Goal: Contribute content: Add original content to the website for others to see

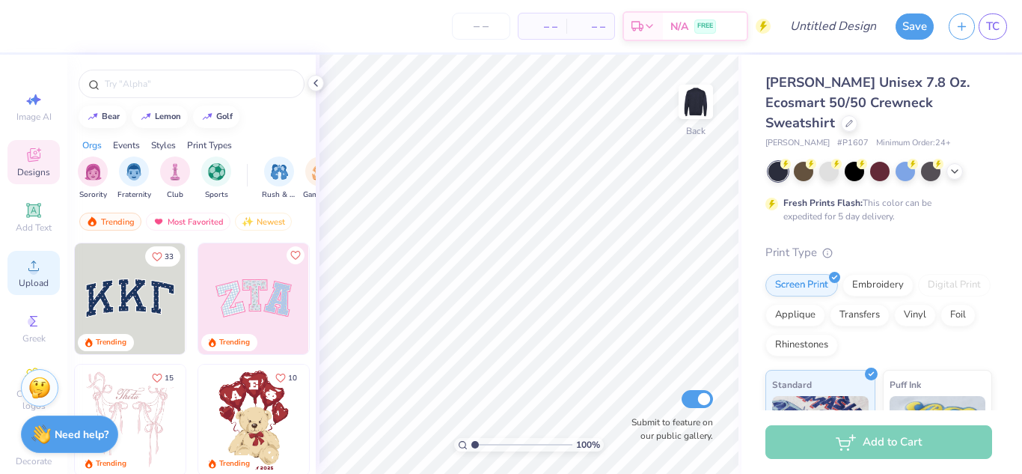
click at [31, 284] on span "Upload" at bounding box center [34, 283] width 30 height 12
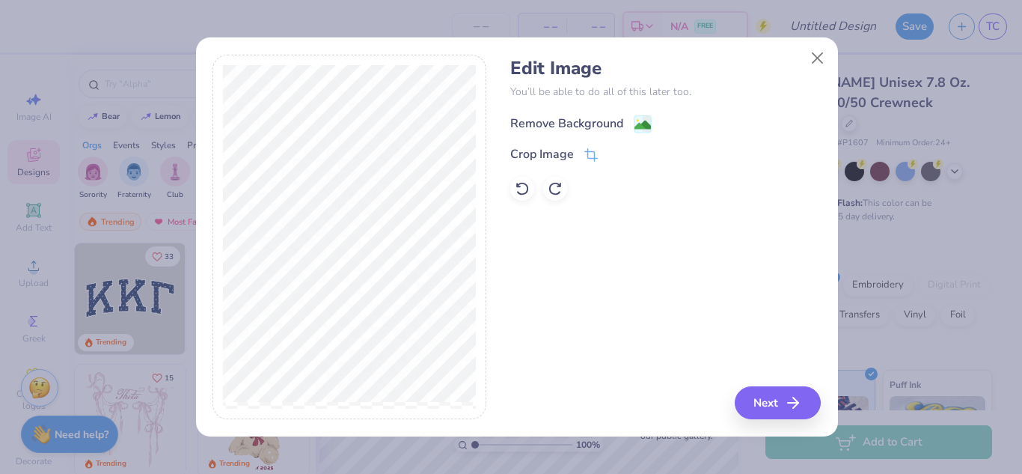
click at [619, 127] on div "Remove Background" at bounding box center [566, 123] width 113 height 18
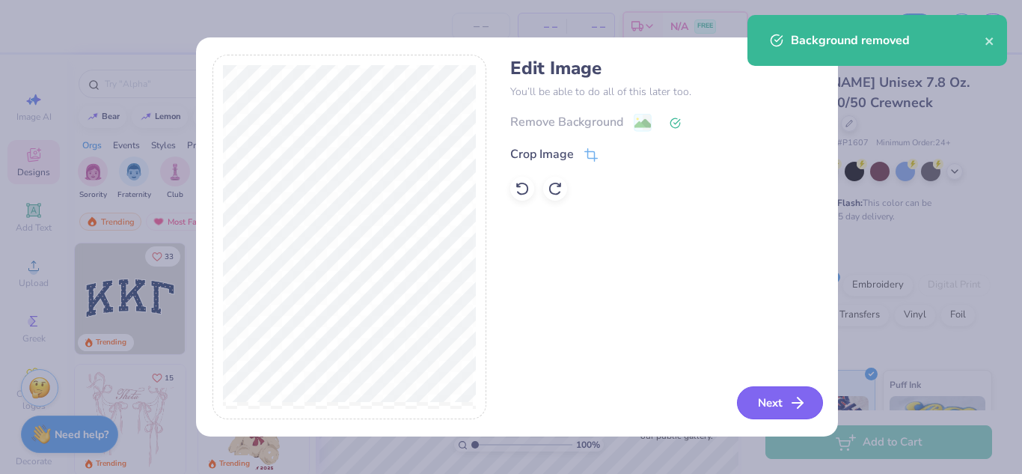
click at [800, 401] on polyline "button" at bounding box center [799, 402] width 5 height 10
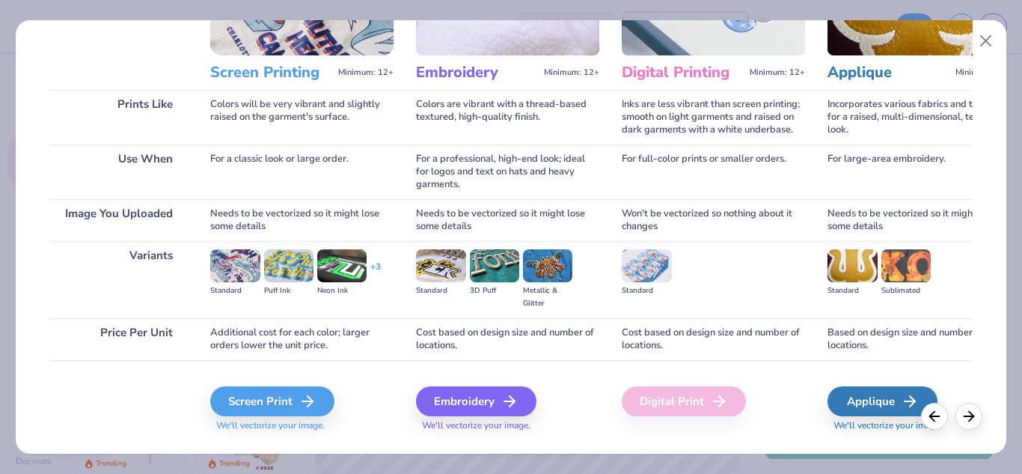
scroll to position [198, 0]
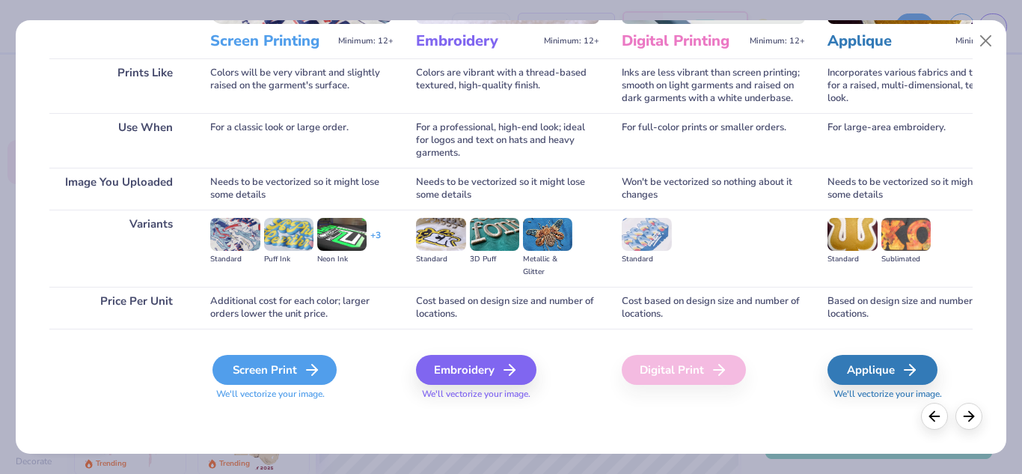
click at [262, 373] on div "Screen Print" at bounding box center [274, 370] width 124 height 30
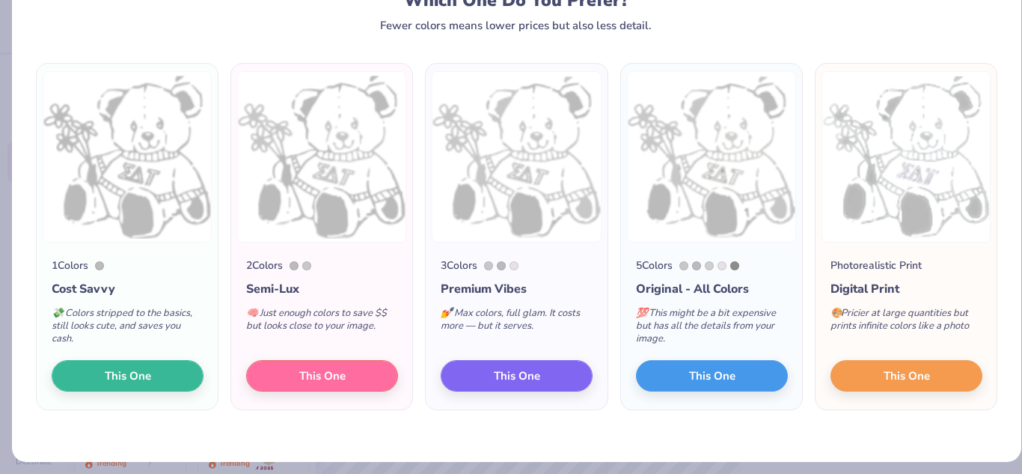
scroll to position [70, 0]
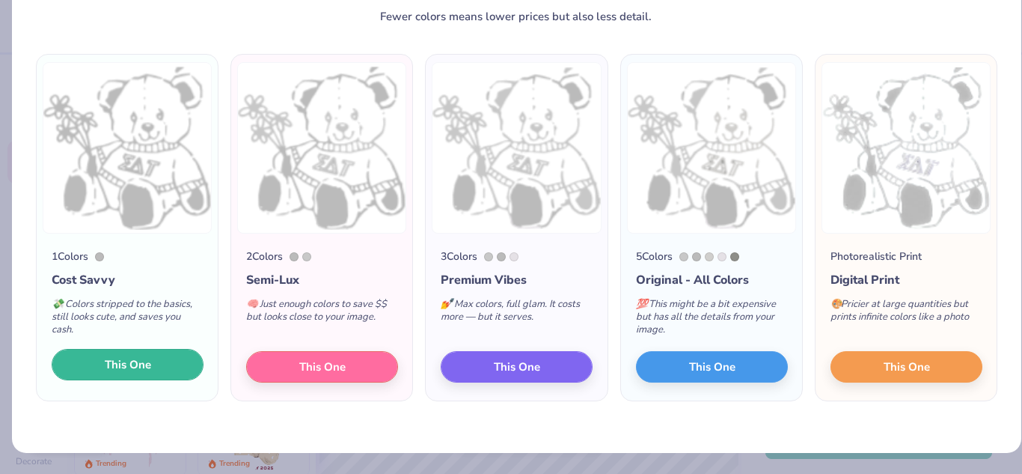
click at [174, 365] on button "This One" at bounding box center [128, 364] width 152 height 31
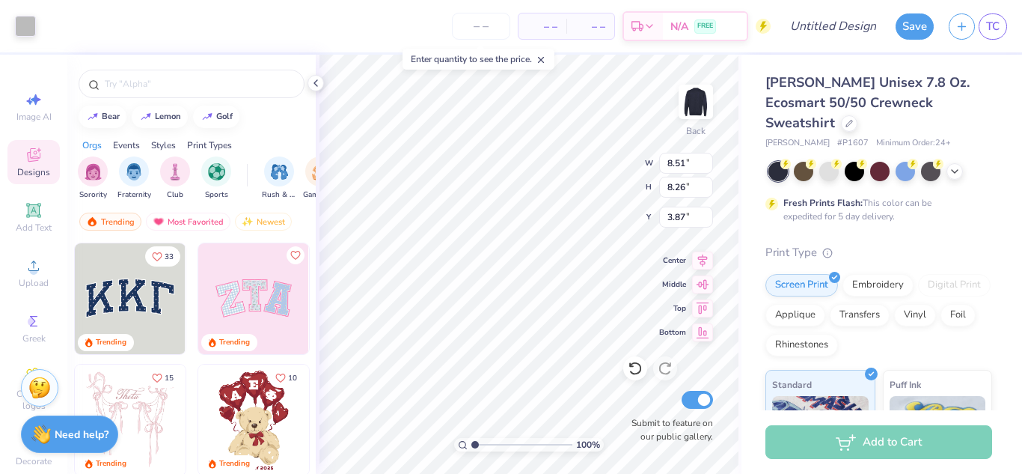
type input "3.87"
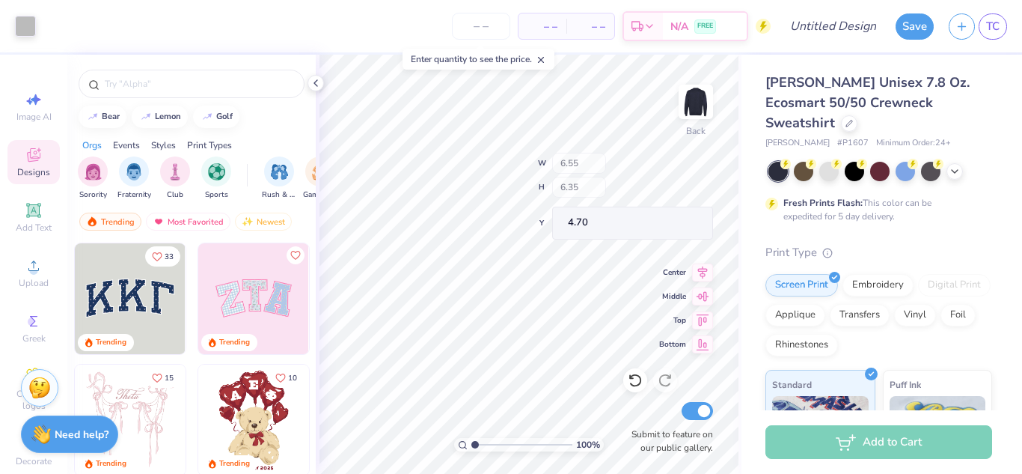
type input "4.70"
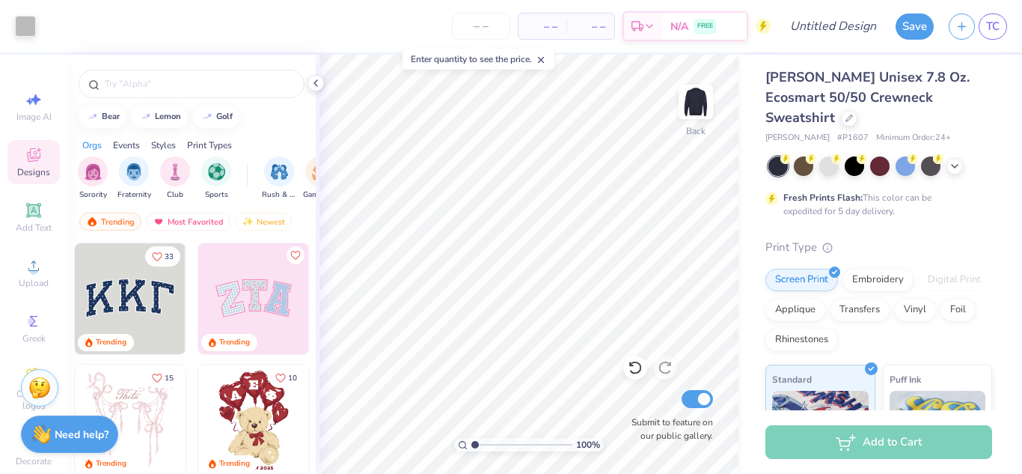
scroll to position [0, 0]
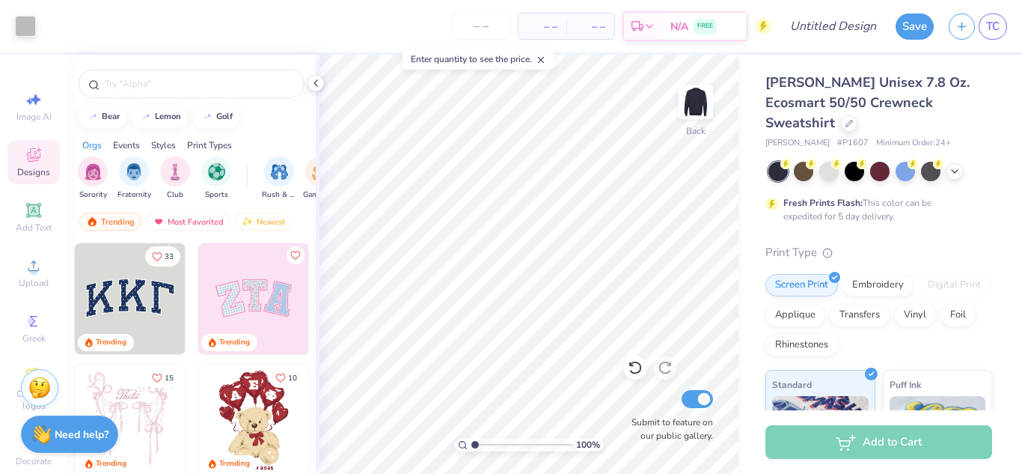
click at [530, 23] on span "– –" at bounding box center [542, 27] width 30 height 16
click at [473, 26] on input "number" at bounding box center [481, 26] width 58 height 27
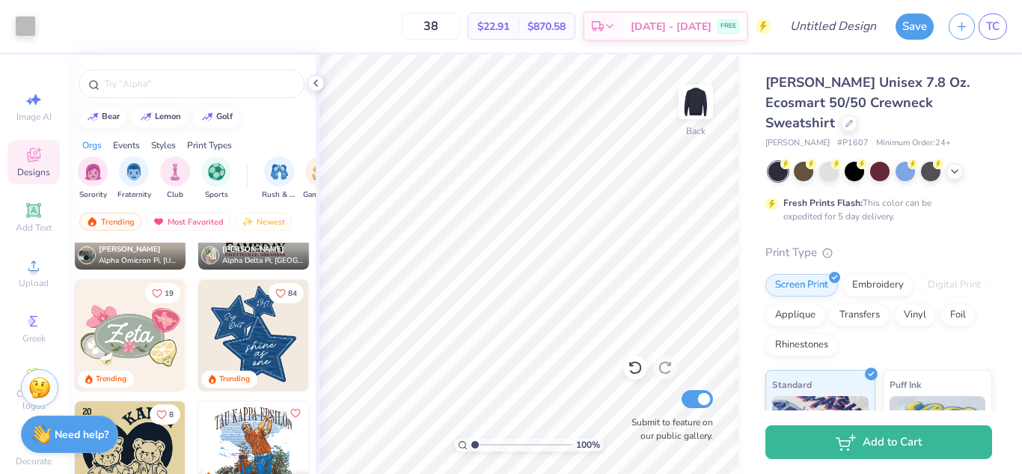
scroll to position [812, 0]
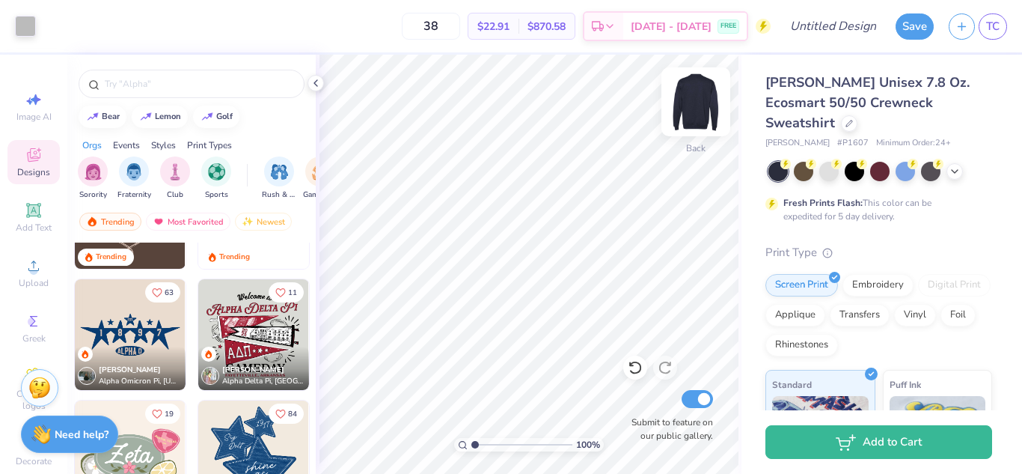
type input "38"
click at [691, 90] on img at bounding box center [696, 102] width 60 height 60
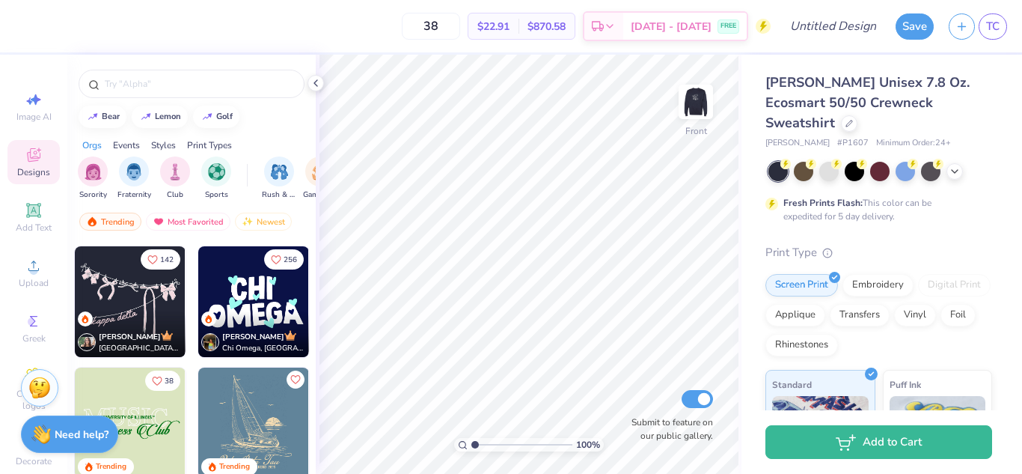
scroll to position [1799, 0]
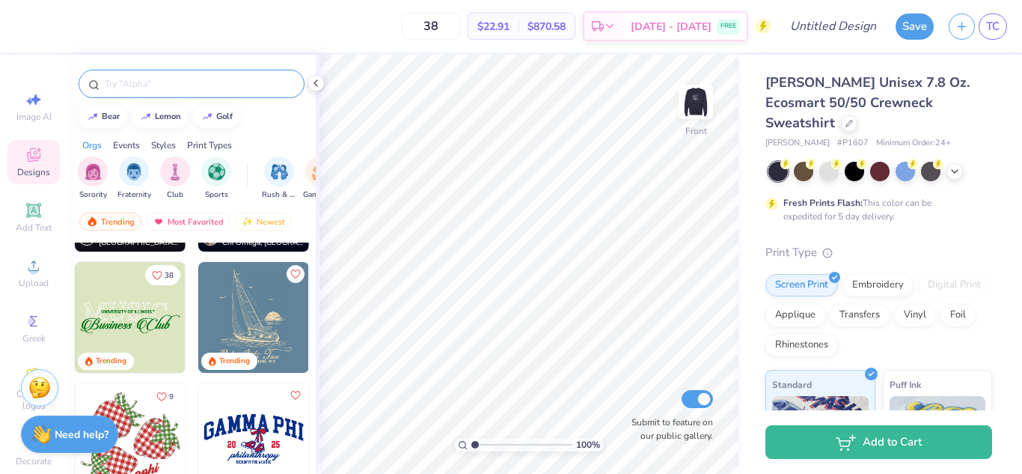
click at [245, 76] on div at bounding box center [192, 84] width 226 height 28
click at [218, 88] on input "text" at bounding box center [199, 83] width 192 height 15
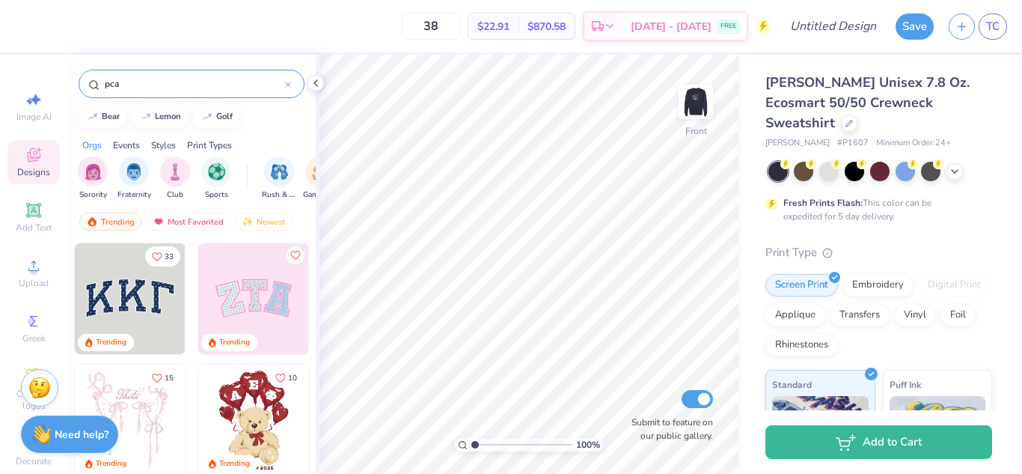
type input "pcaa"
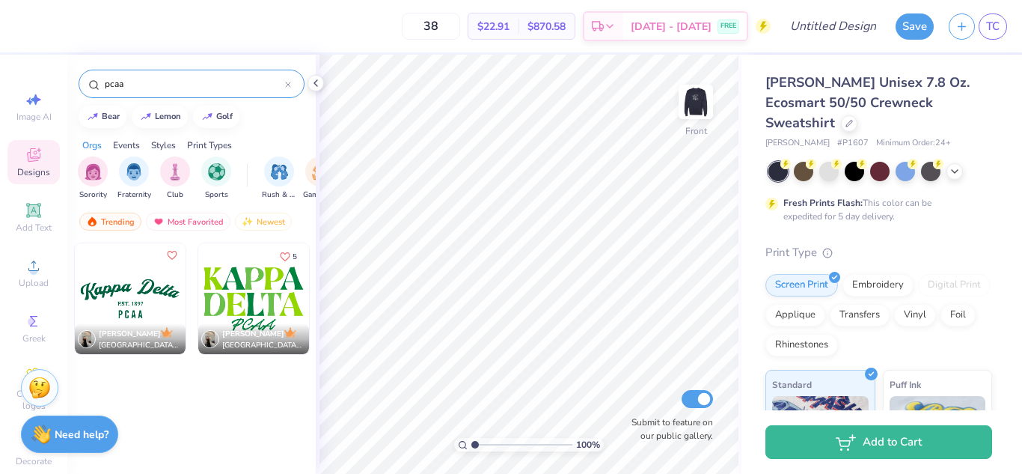
click at [286, 82] on icon at bounding box center [288, 85] width 6 height 6
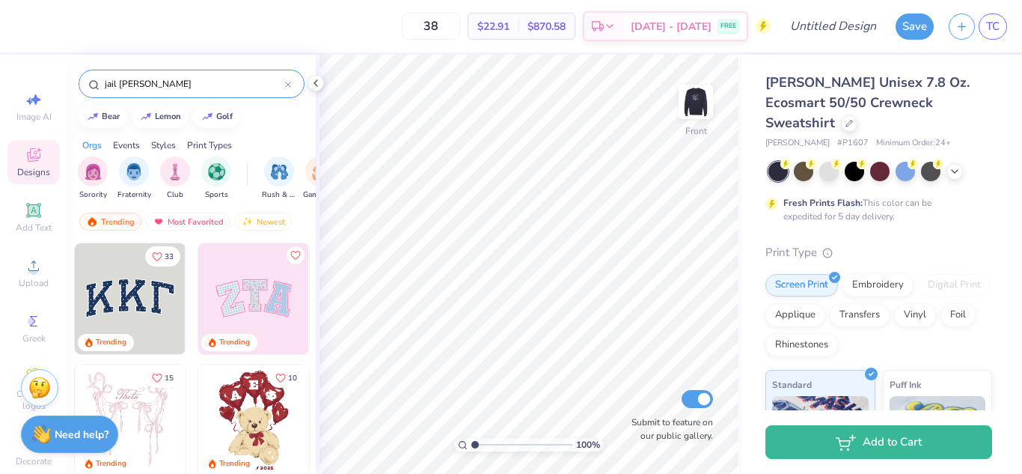
type input "jail bail"
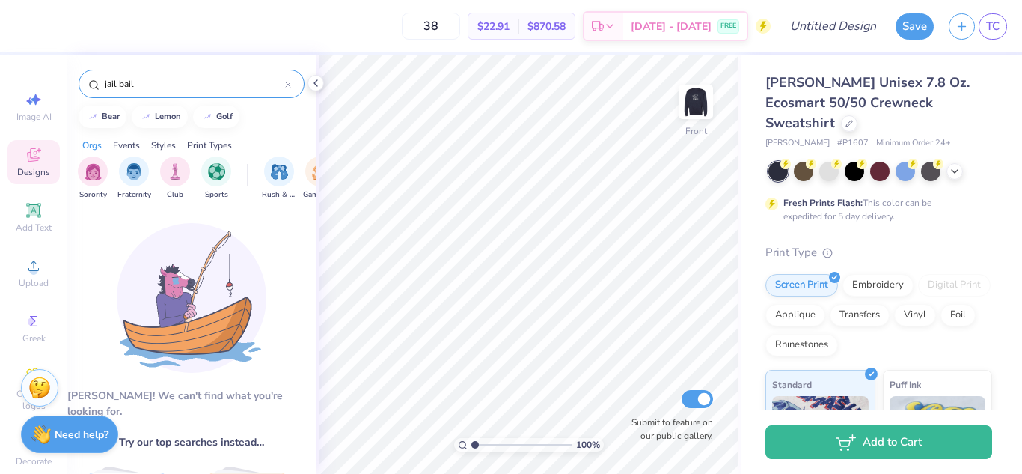
click at [287, 88] on div at bounding box center [288, 83] width 6 height 13
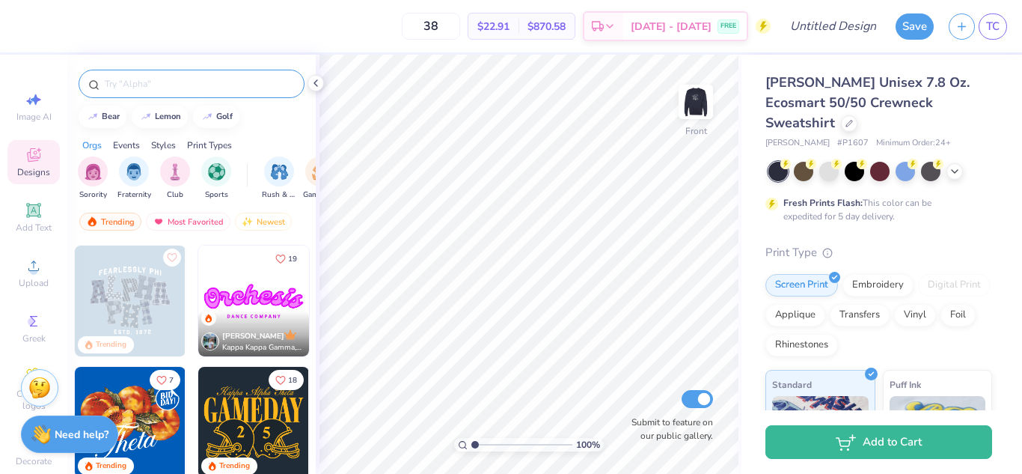
scroll to position [362, 0]
click at [150, 313] on img at bounding box center [130, 300] width 111 height 111
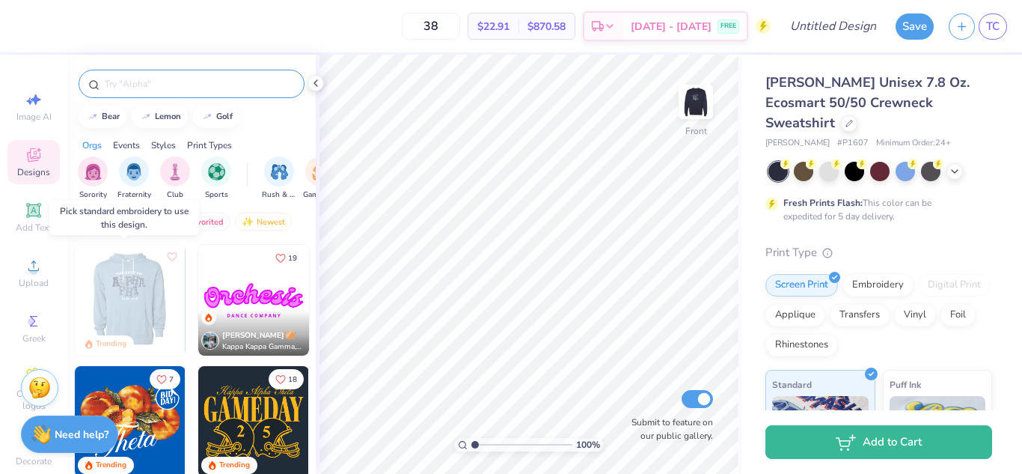
click at [137, 287] on img at bounding box center [129, 300] width 111 height 111
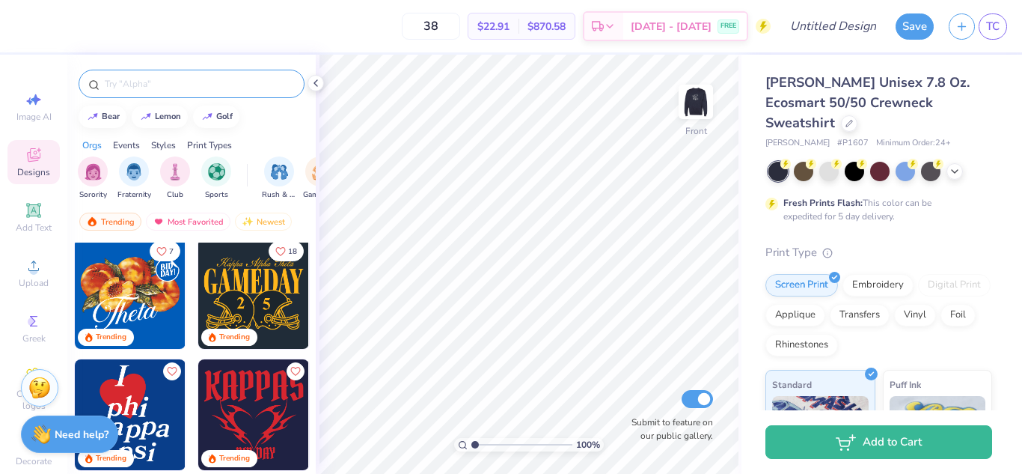
scroll to position [491, 0]
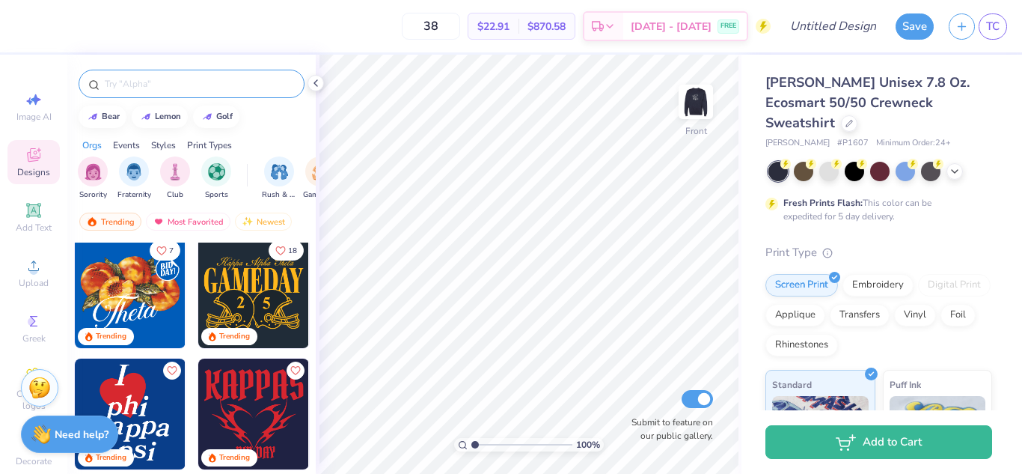
click at [223, 142] on div "Print Types" at bounding box center [209, 144] width 45 height 13
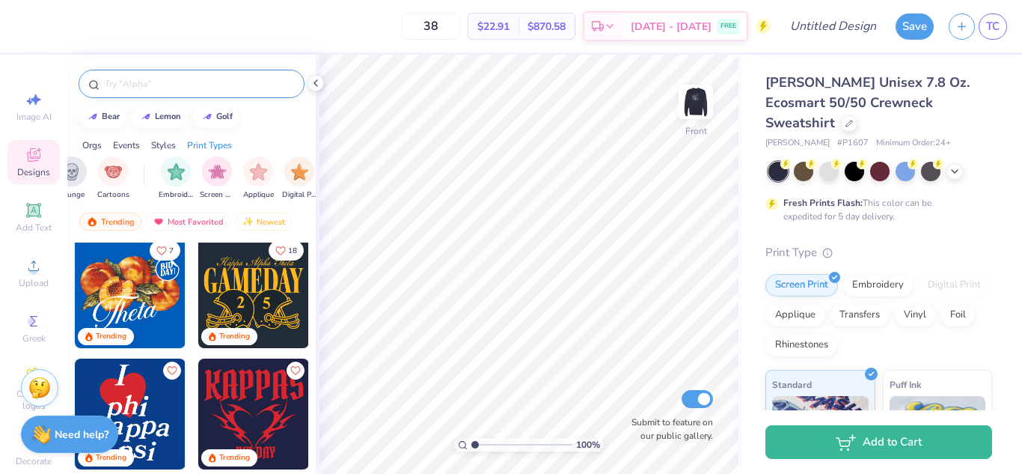
scroll to position [0, 1217]
click at [135, 174] on img "filter for Screen Print" at bounding box center [134, 170] width 17 height 17
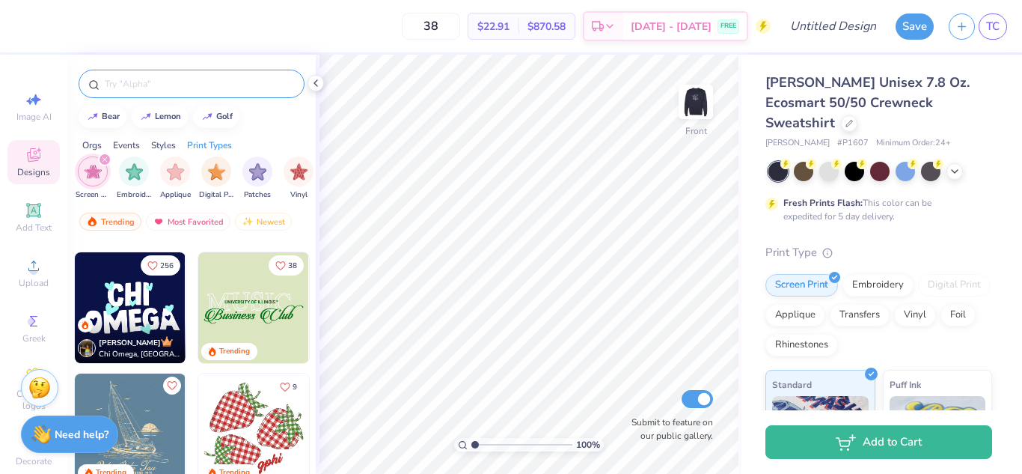
scroll to position [1687, 0]
click at [278, 338] on img at bounding box center [253, 308] width 111 height 111
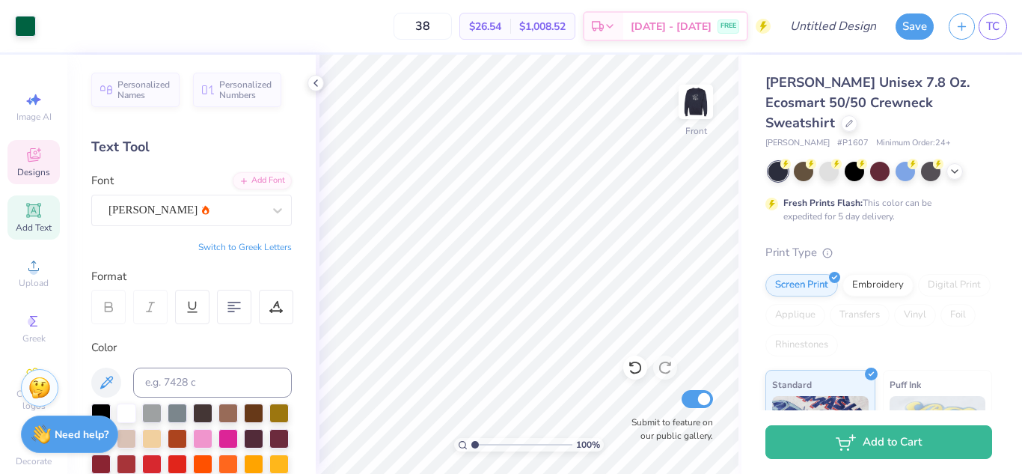
click at [25, 176] on span "Designs" at bounding box center [33, 172] width 33 height 12
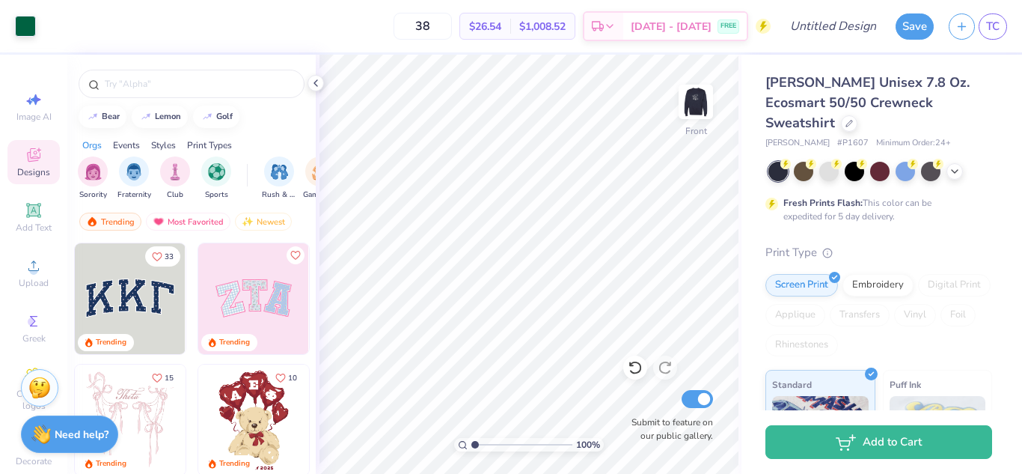
click at [163, 145] on div "Styles" at bounding box center [163, 144] width 25 height 13
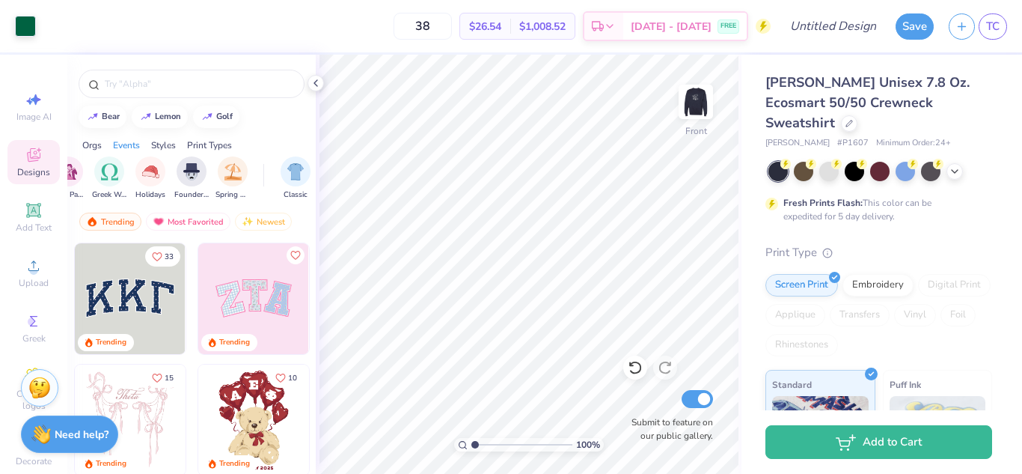
scroll to position [0, 784]
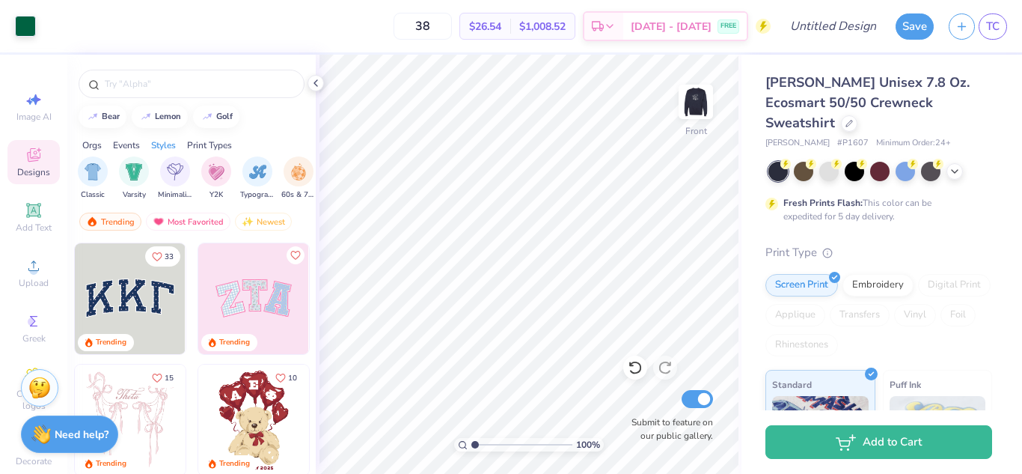
click at [210, 141] on div "Print Types" at bounding box center [209, 144] width 45 height 13
click at [631, 363] on icon at bounding box center [631, 364] width 3 height 3
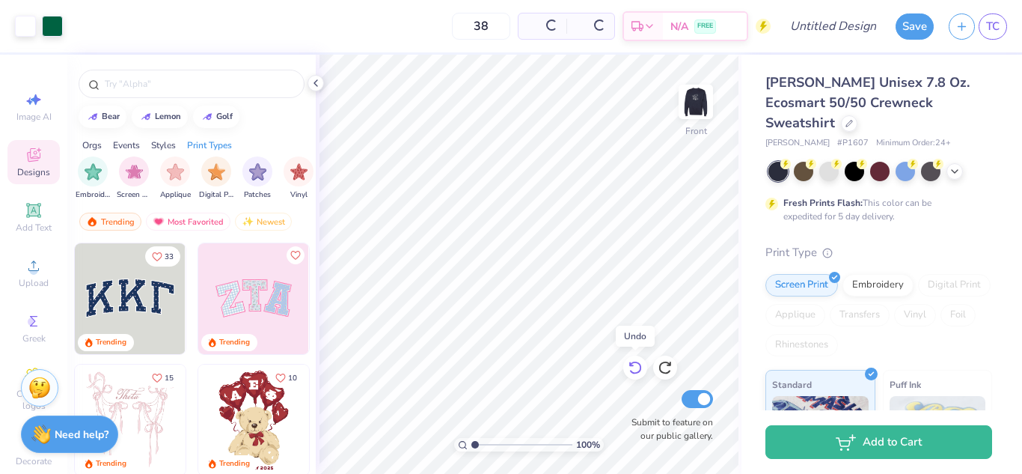
click at [631, 363] on icon at bounding box center [631, 364] width 3 height 3
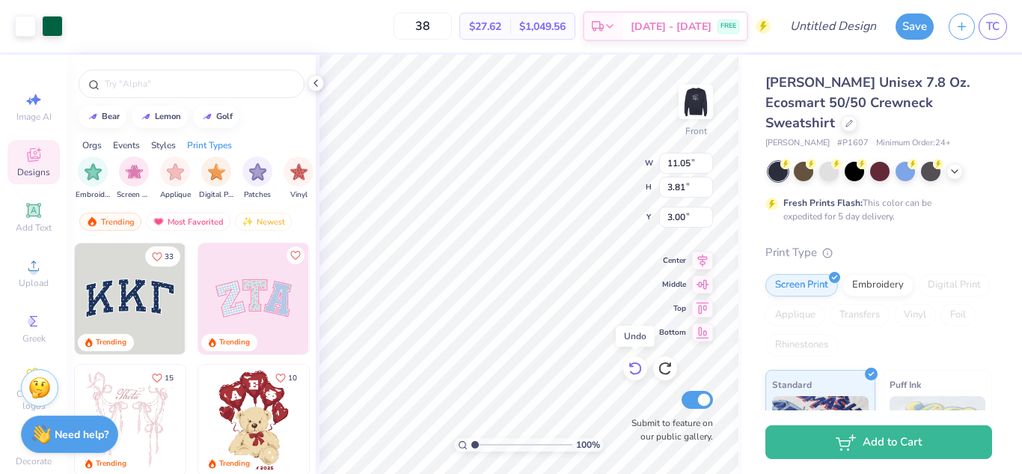
click at [631, 363] on icon at bounding box center [635, 368] width 15 height 15
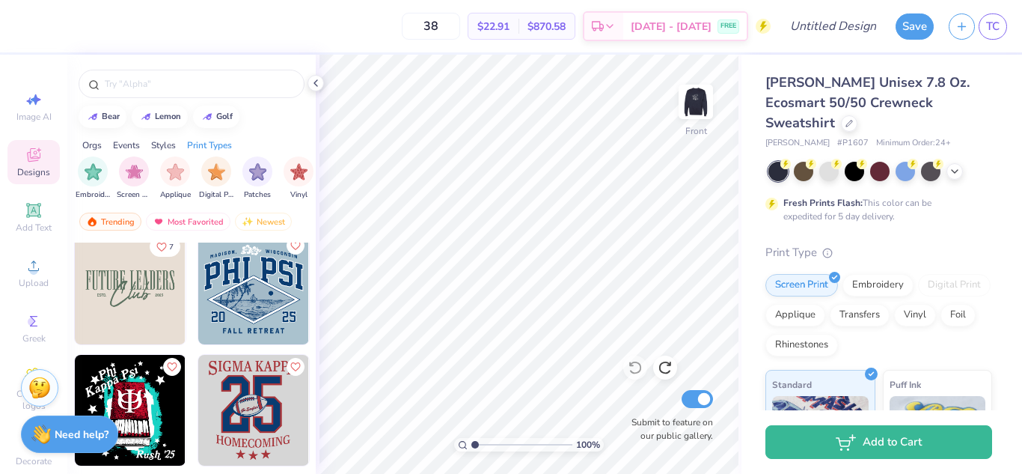
scroll to position [9948, 0]
click at [137, 312] on img at bounding box center [130, 288] width 111 height 111
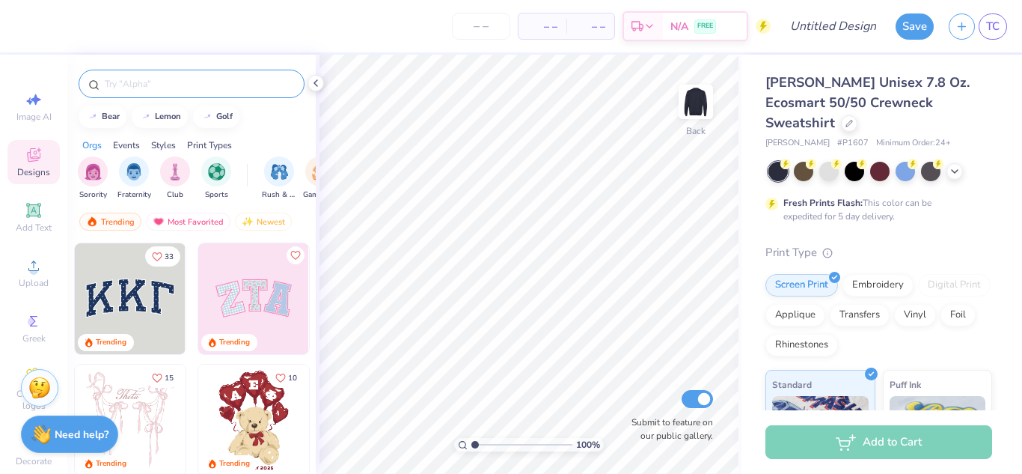
click at [163, 88] on input "text" at bounding box center [199, 83] width 192 height 15
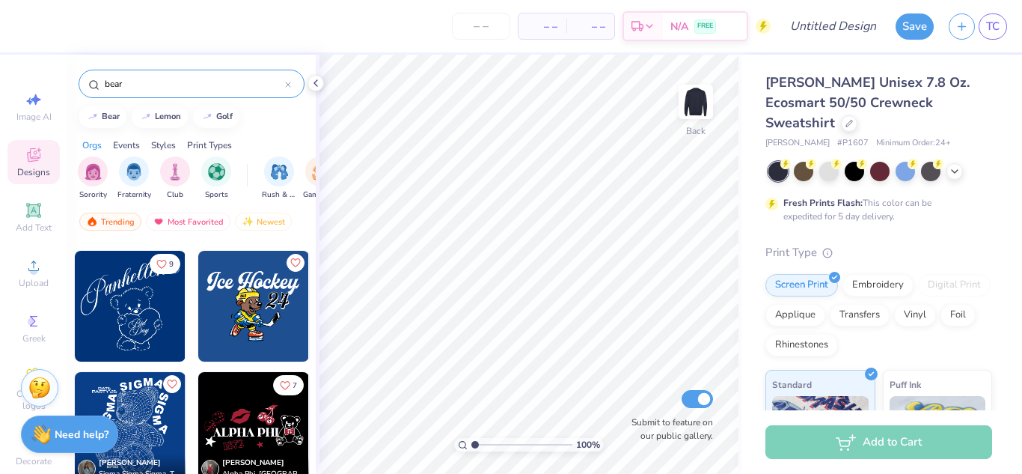
scroll to position [4599, 0]
type input "bear"
click at [129, 314] on img at bounding box center [130, 305] width 111 height 111
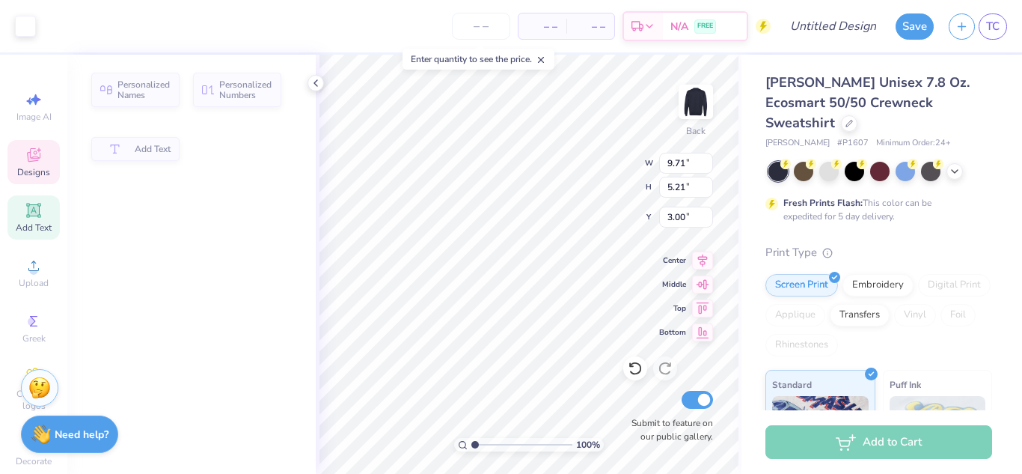
type input "5.21"
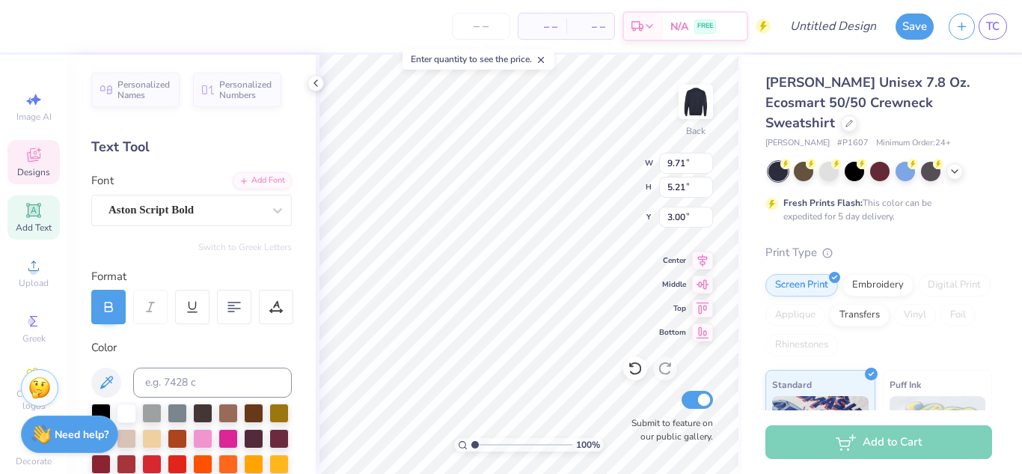
scroll to position [13, 2]
type textarea "Sig Delt"
type input "1.88"
type input "0.95"
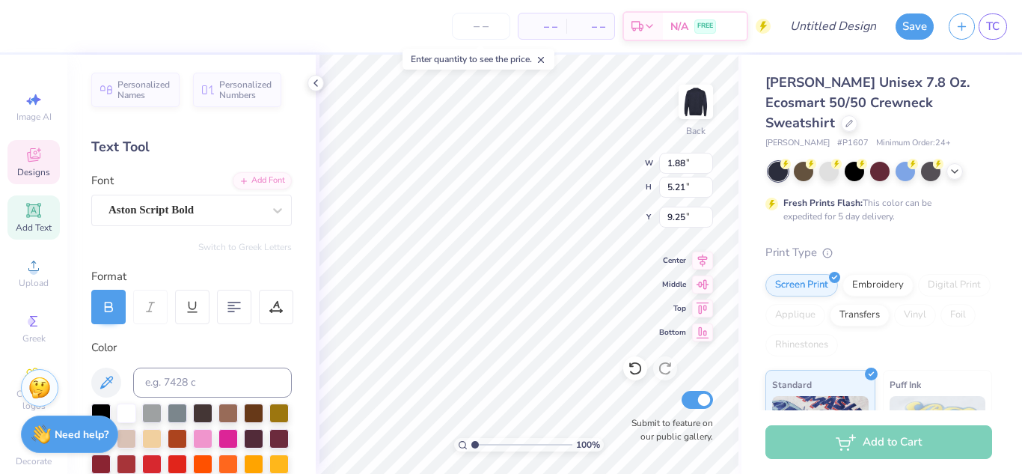
type input "9.25"
type input "1.85"
type input "0.96"
type input "8.54"
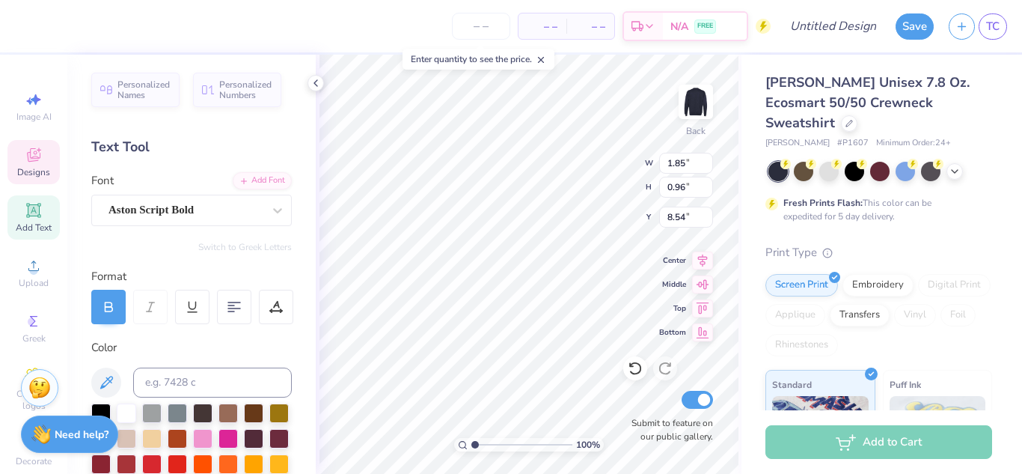
scroll to position [13, 1]
type textarea "Jail"
type input "1.88"
type input "0.95"
type input "9.25"
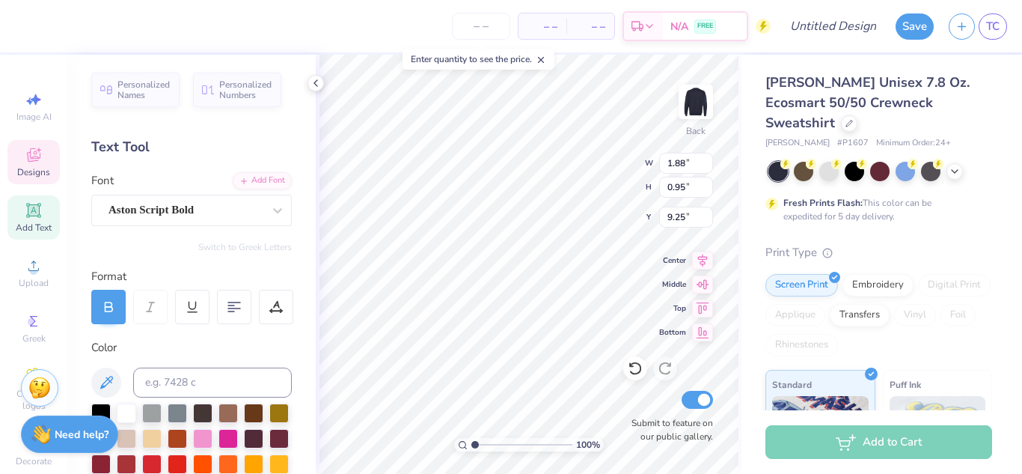
type textarea "Bail"
click at [486, 31] on input "number" at bounding box center [481, 26] width 58 height 27
click at [485, 28] on input "number" at bounding box center [481, 26] width 58 height 27
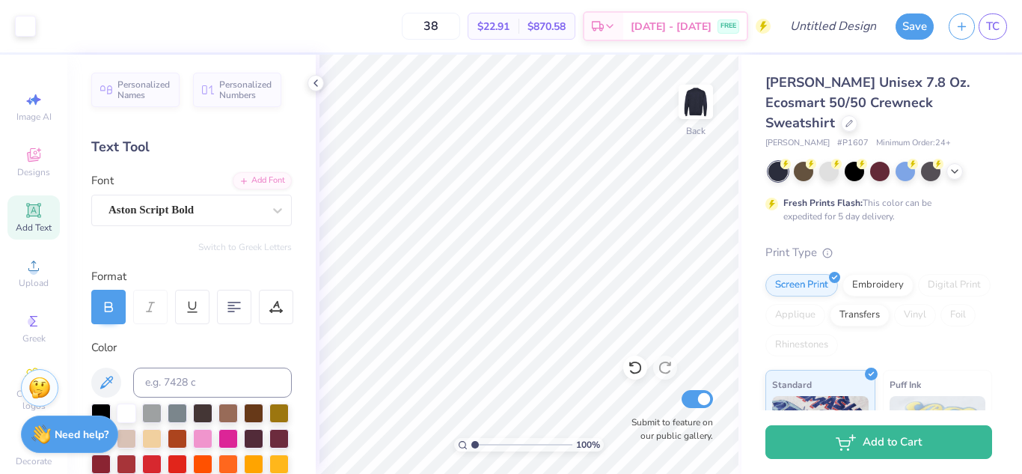
type input "38"
type input "9.55"
type input "9.20"
type input "2.50"
click at [634, 374] on icon at bounding box center [634, 367] width 13 height 13
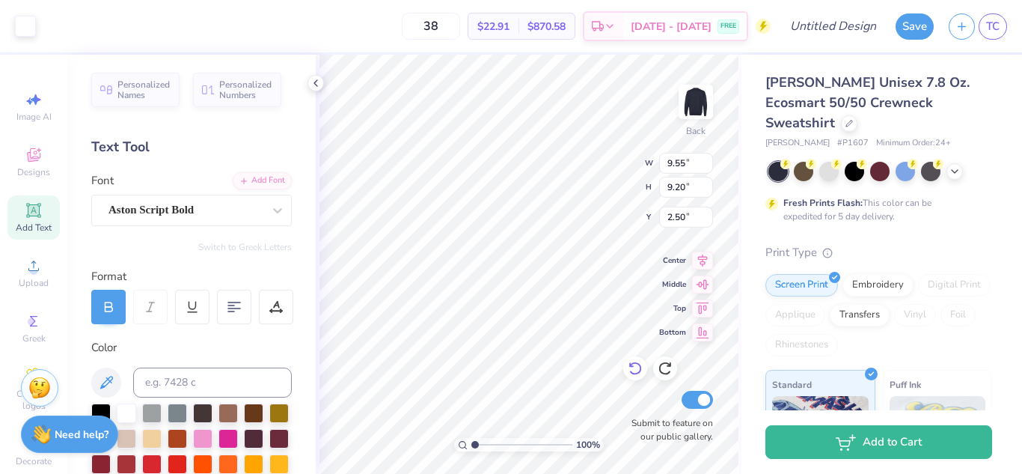
type input "9.49"
type input "9.24"
type input "2.45"
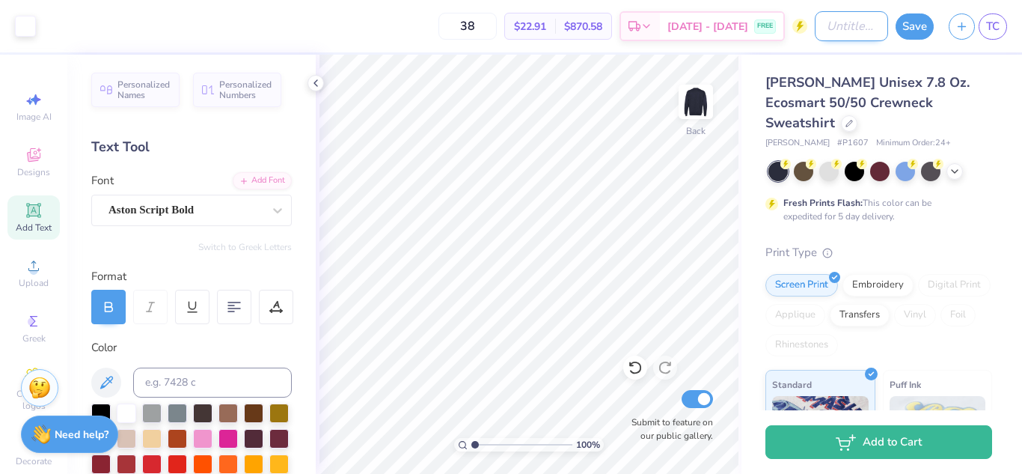
click at [850, 34] on input "Design Title" at bounding box center [851, 26] width 73 height 30
type input "[PERSON_NAME]"
click at [910, 27] on button "Save" at bounding box center [914, 24] width 38 height 26
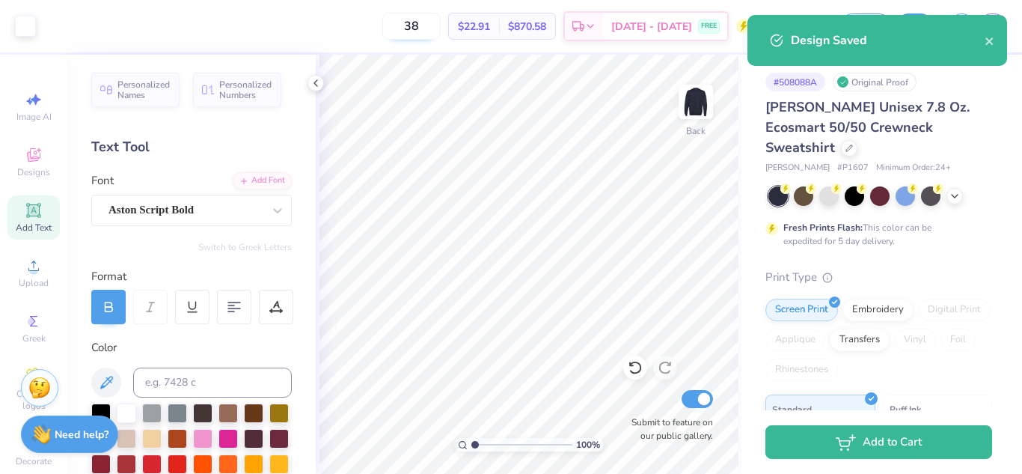
click at [441, 27] on input "38" at bounding box center [411, 26] width 58 height 27
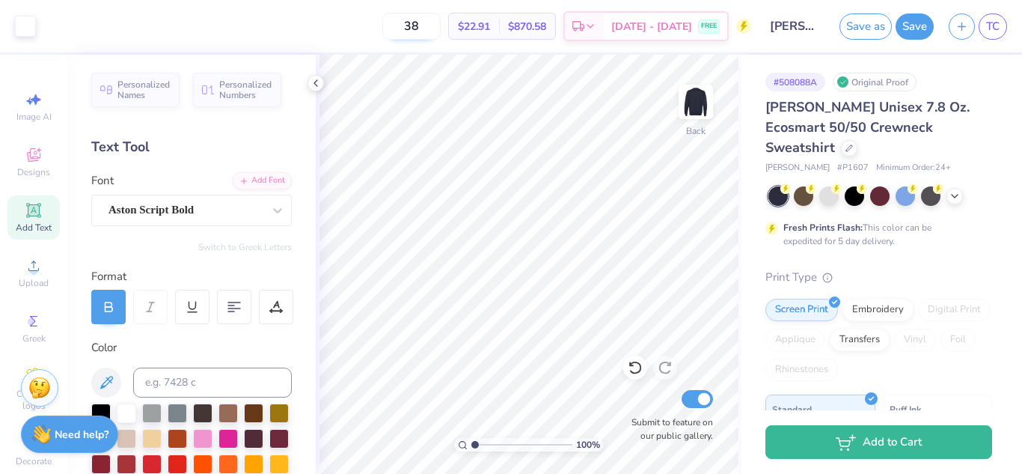
type input "3"
type input "4"
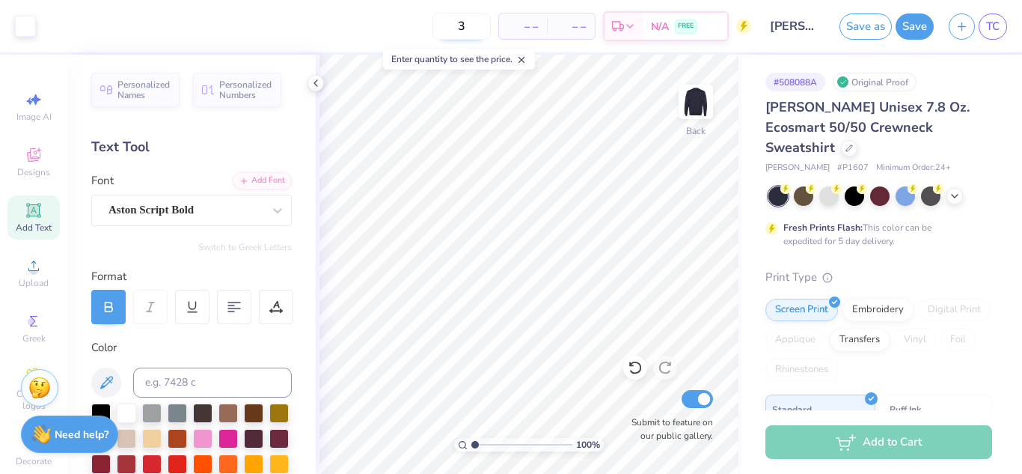
type input "38"
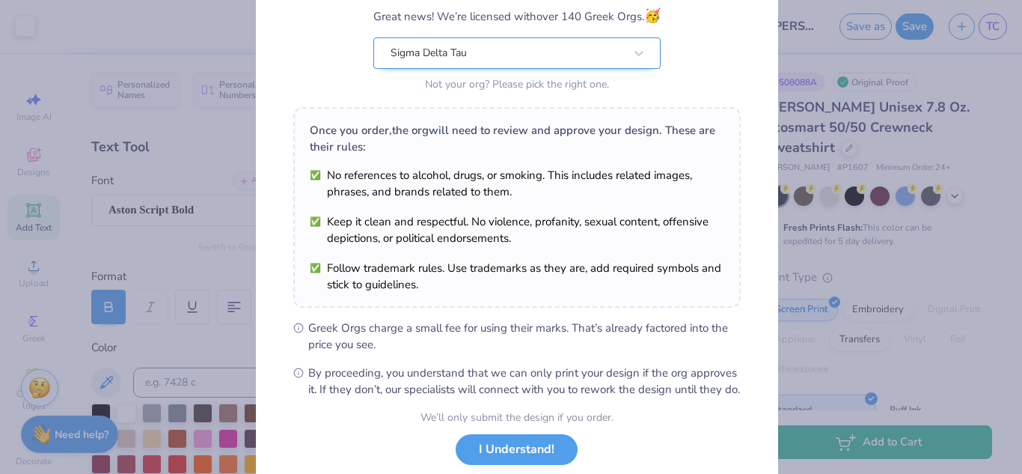
scroll to position [179, 0]
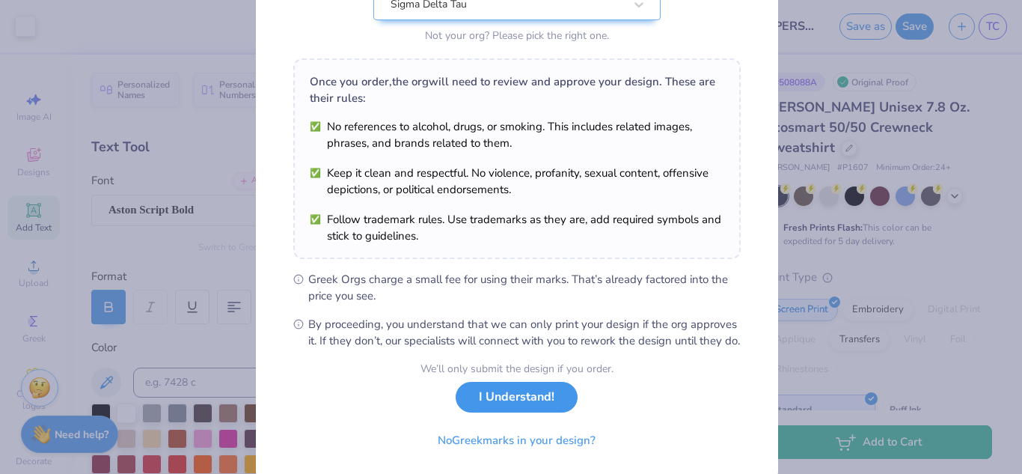
click at [493, 412] on button "I Understand!" at bounding box center [517, 397] width 122 height 31
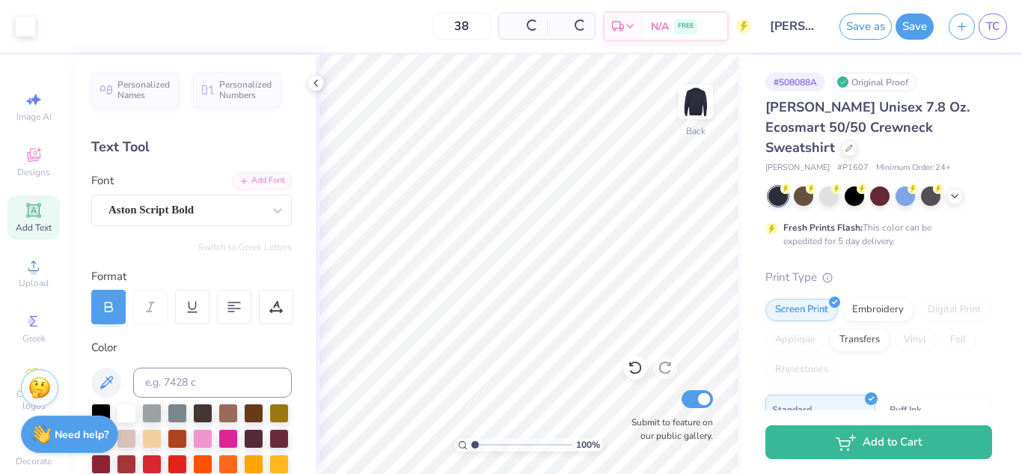
scroll to position [7, 0]
click at [908, 28] on button "Save" at bounding box center [914, 24] width 38 height 26
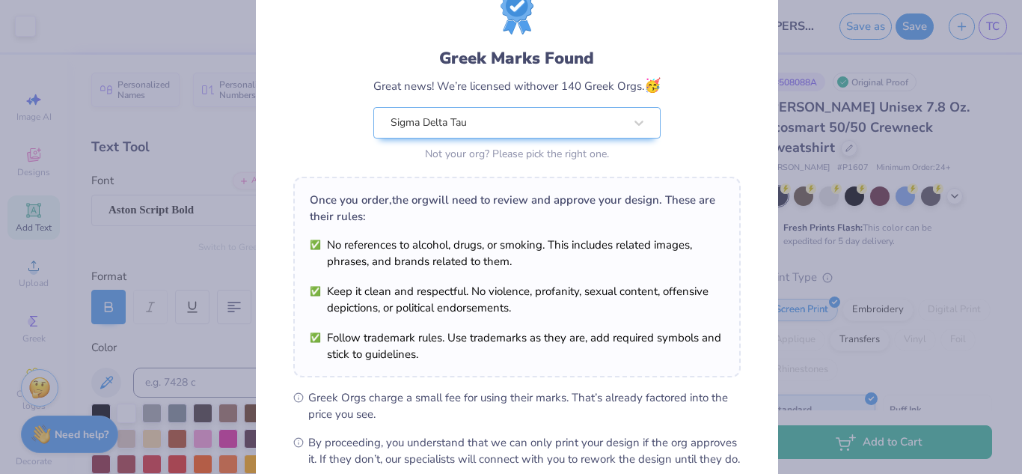
scroll to position [60, 0]
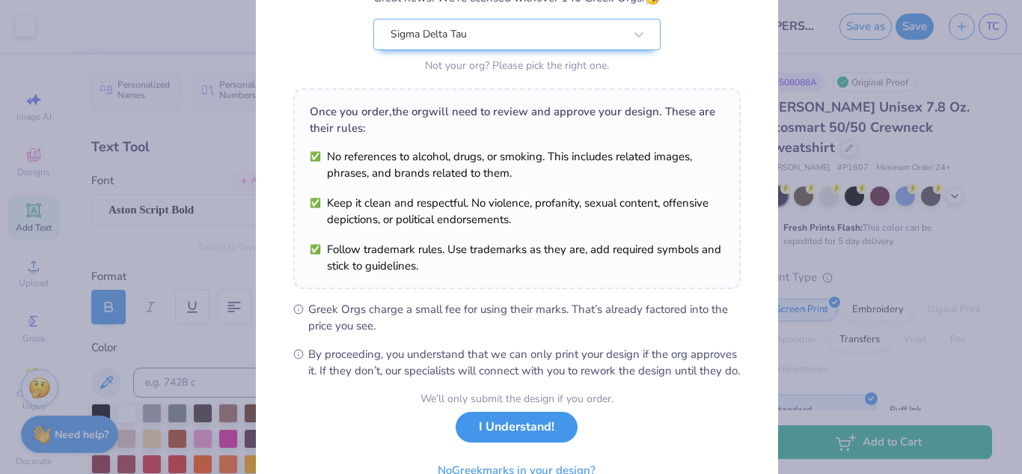
click at [498, 442] on button "I Understand!" at bounding box center [517, 426] width 122 height 31
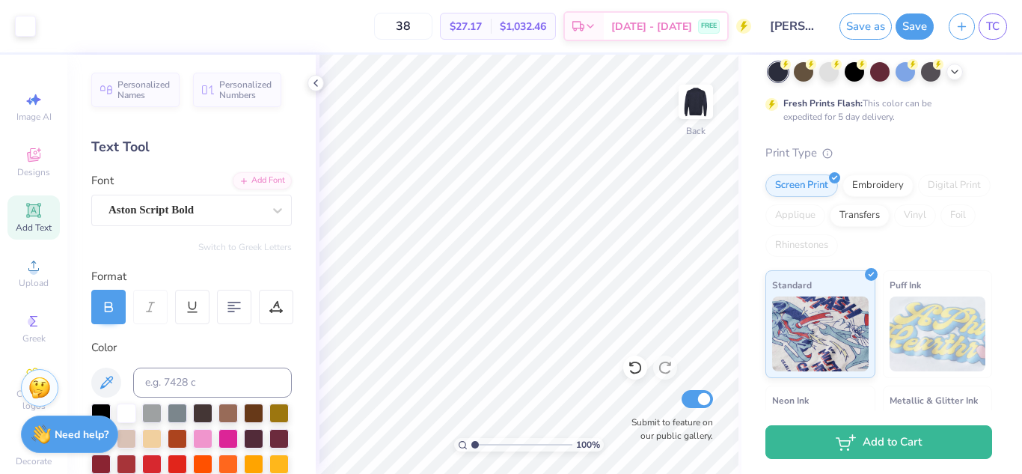
scroll to position [171, 0]
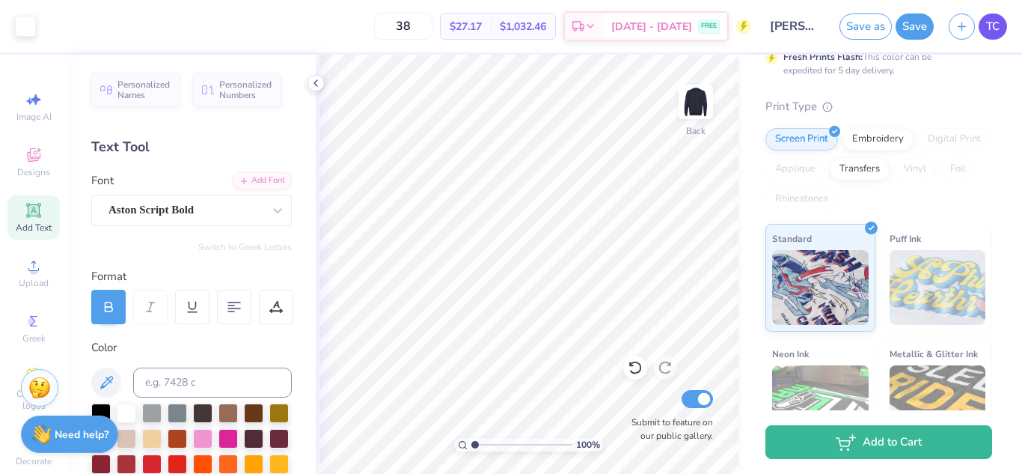
click at [1001, 29] on link "TC" at bounding box center [993, 26] width 28 height 26
